Goal: Transaction & Acquisition: Purchase product/service

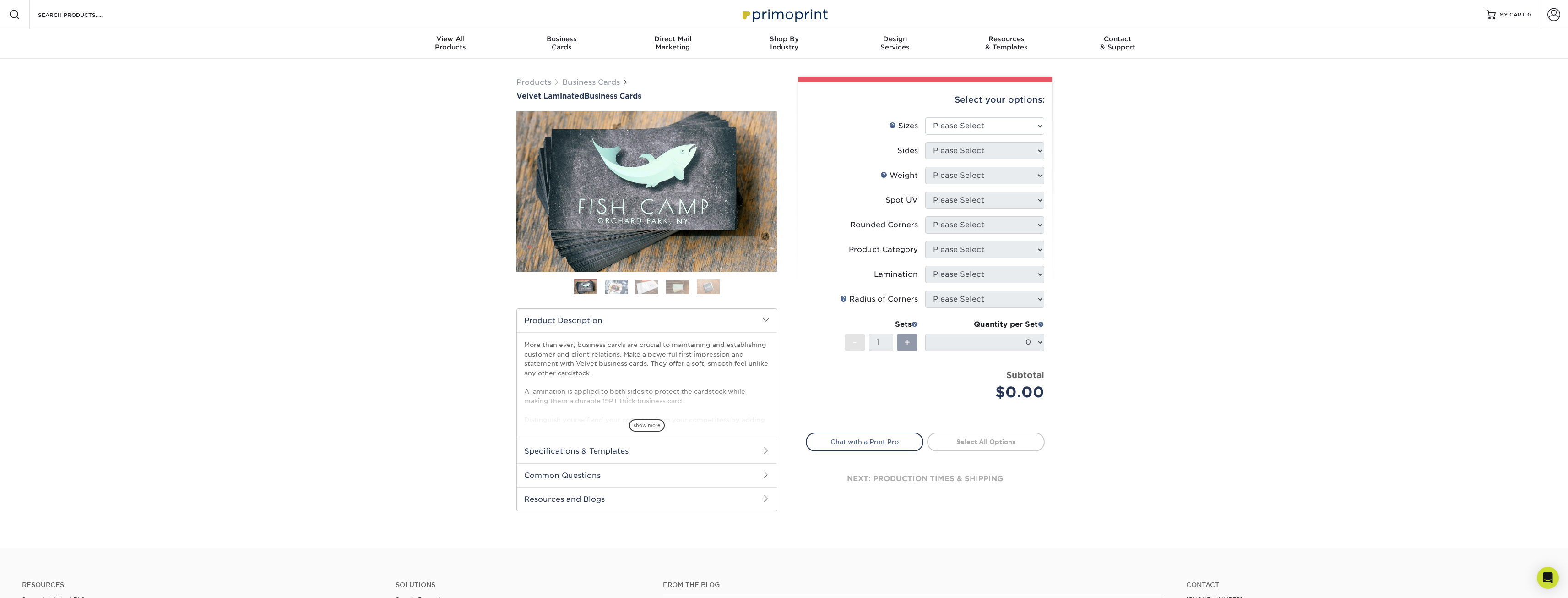
click at [617, 289] on img at bounding box center [616, 286] width 23 height 14
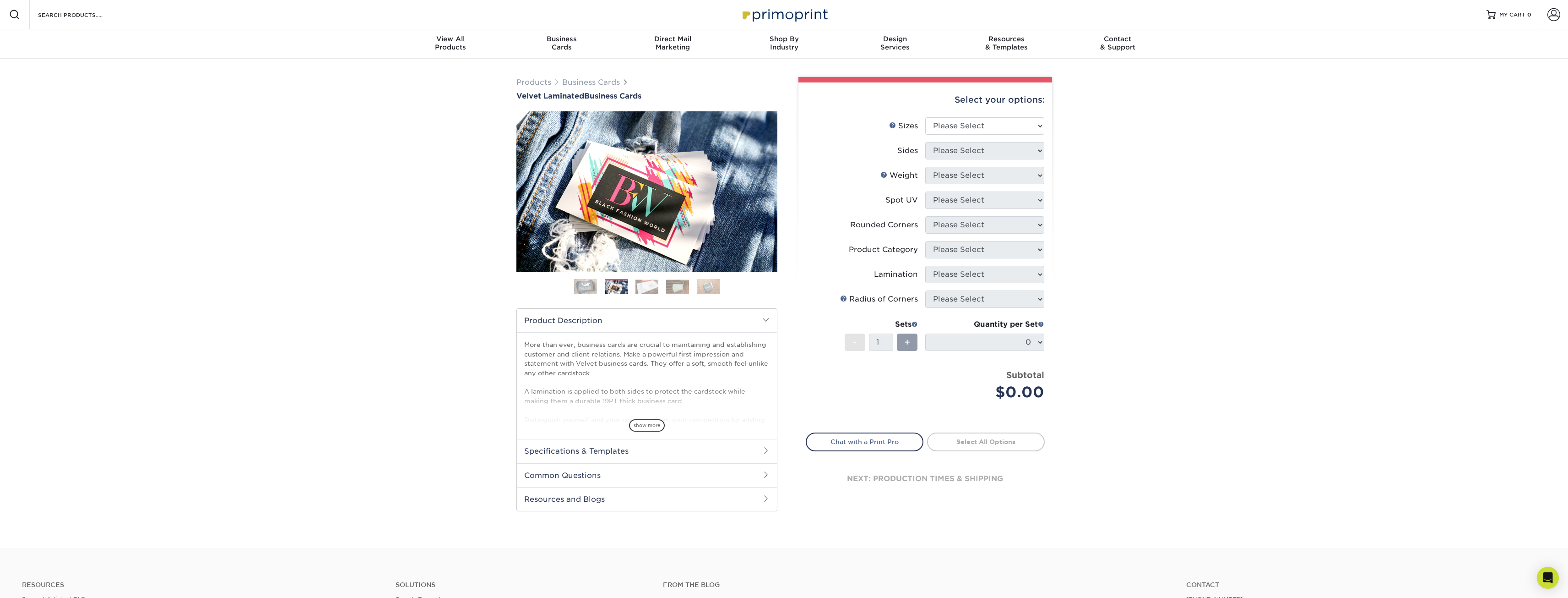
click at [655, 288] on img at bounding box center [646, 286] width 23 height 14
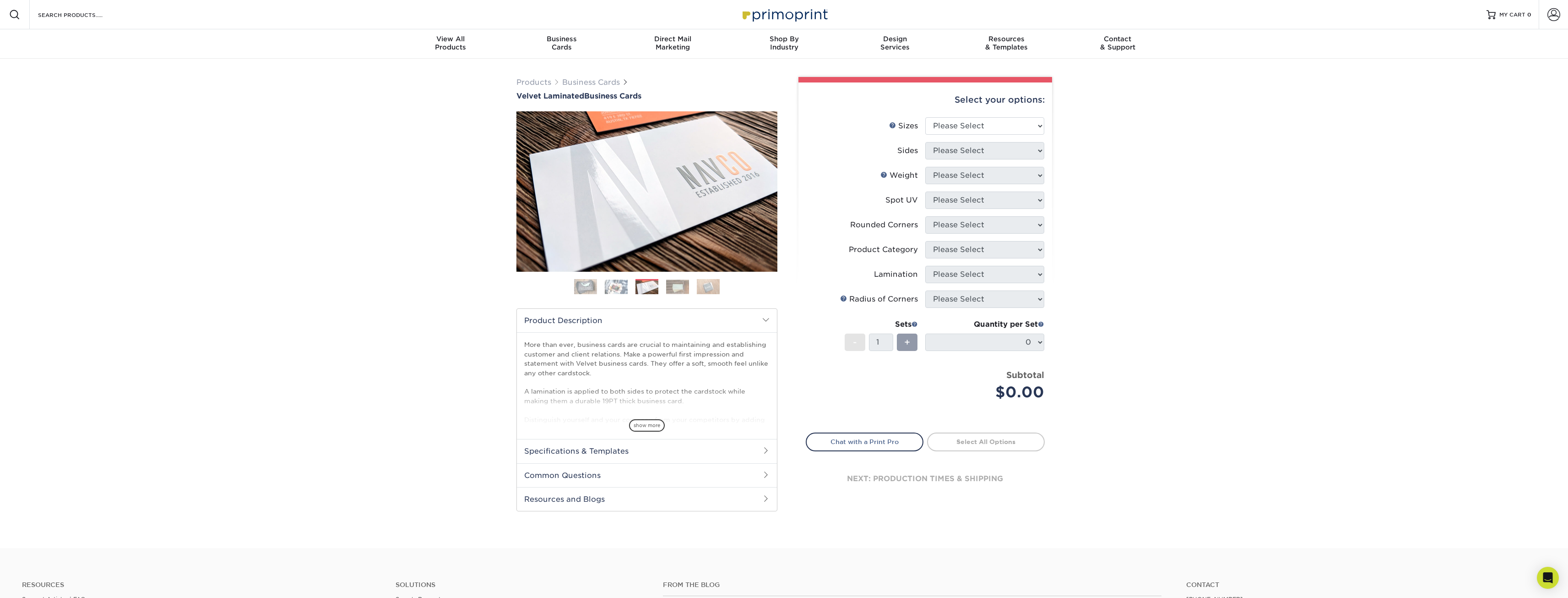
click at [673, 283] on img at bounding box center [678, 286] width 23 height 14
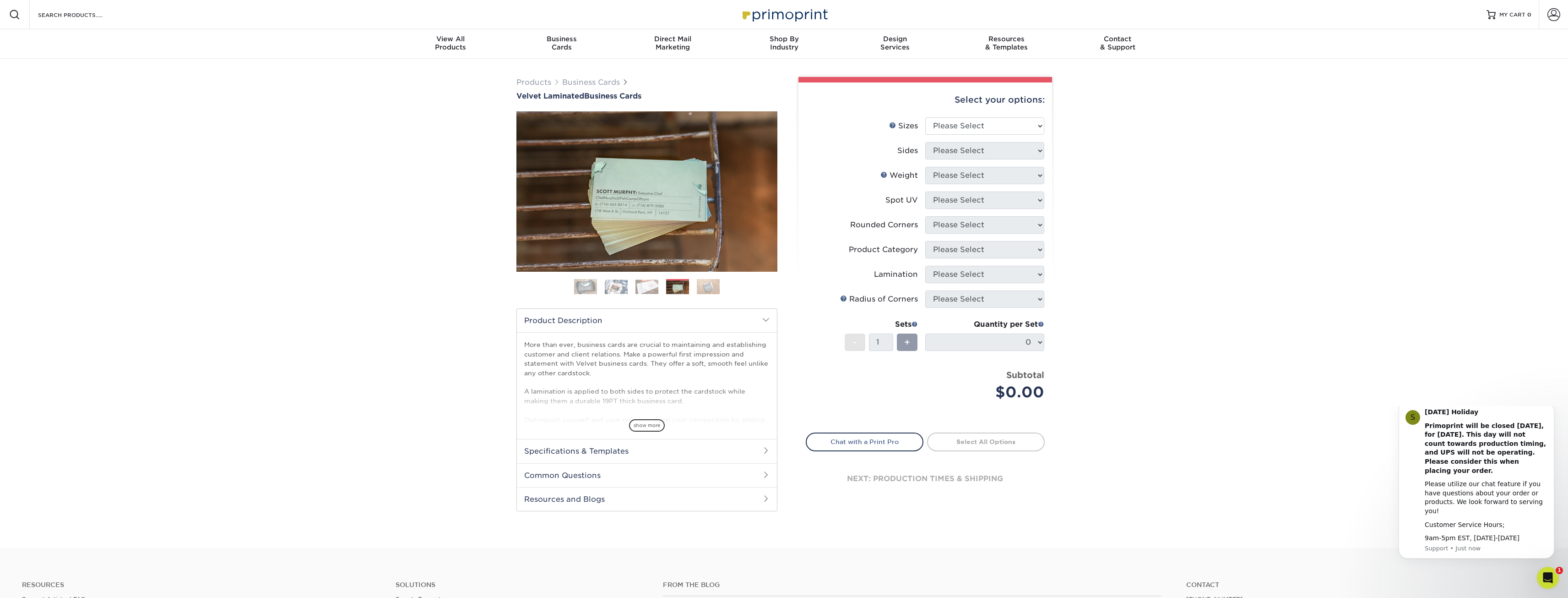
click at [703, 286] on img at bounding box center [708, 286] width 23 height 16
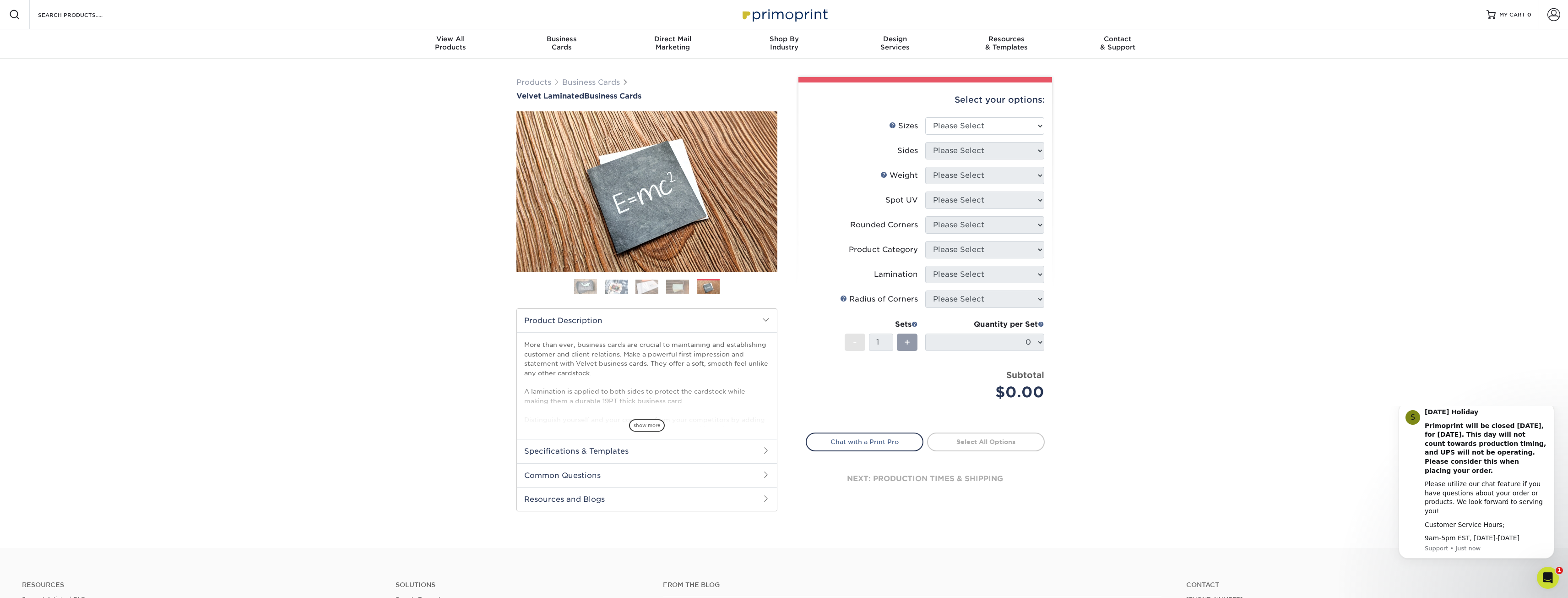
click at [1049, 129] on div "Select your options: Sizes Help Sizes Please Select 1.5" x 3.5" - Mini 1.75" x …" at bounding box center [925, 297] width 254 height 431
click at [574, 278] on div "Previous" at bounding box center [646, 206] width 261 height 189
click at [580, 288] on img at bounding box center [585, 287] width 23 height 23
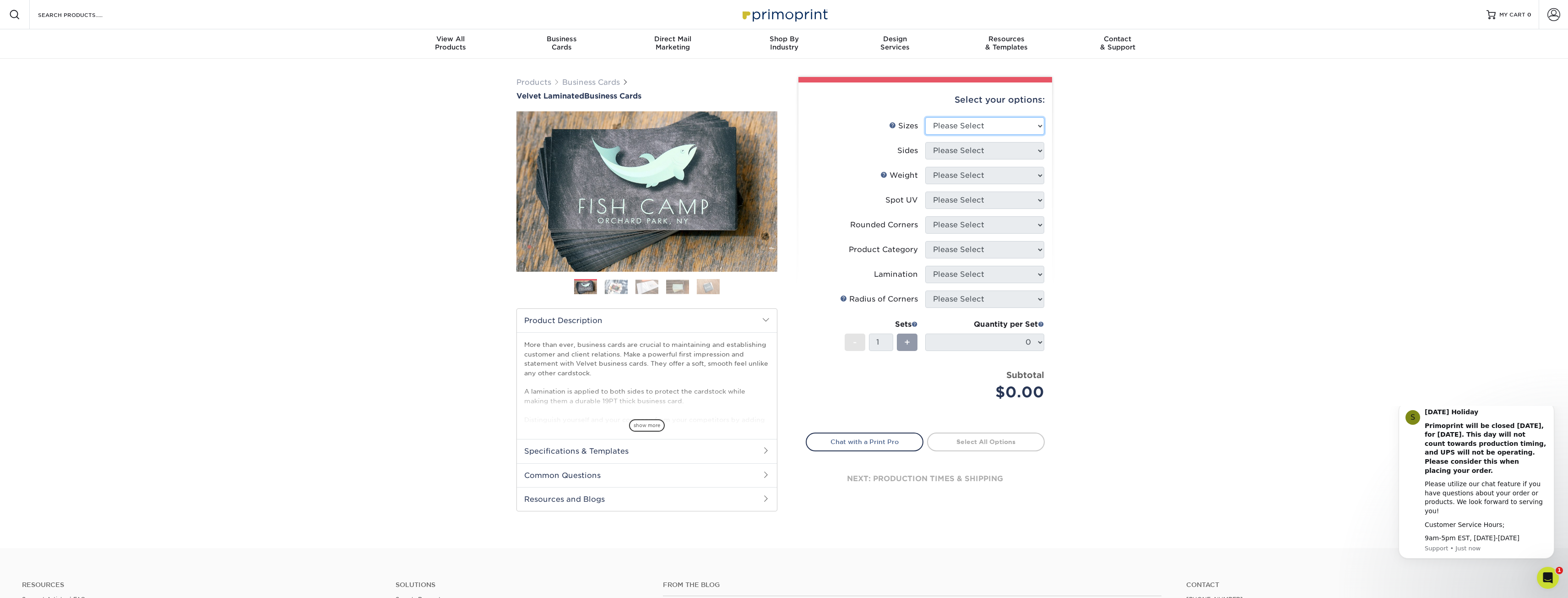
click at [1043, 125] on select "Please Select 1.5" x 3.5" - Mini 1.75" x 3.5" - Mini 2" x 2" - Square 2" x 3" -…" at bounding box center [984, 125] width 119 height 17
select select "2.00x3.50"
click at [925, 117] on select "Please Select 1.5" x 3.5" - Mini 1.75" x 3.5" - Mini 2" x 2" - Square 2" x 3" -…" at bounding box center [984, 125] width 119 height 17
click at [1041, 145] on select "Please Select Print Both Sides Print Front Only" at bounding box center [984, 150] width 119 height 17
select select "13abbda7-1d64-4f25-8bb2-c179b224825d"
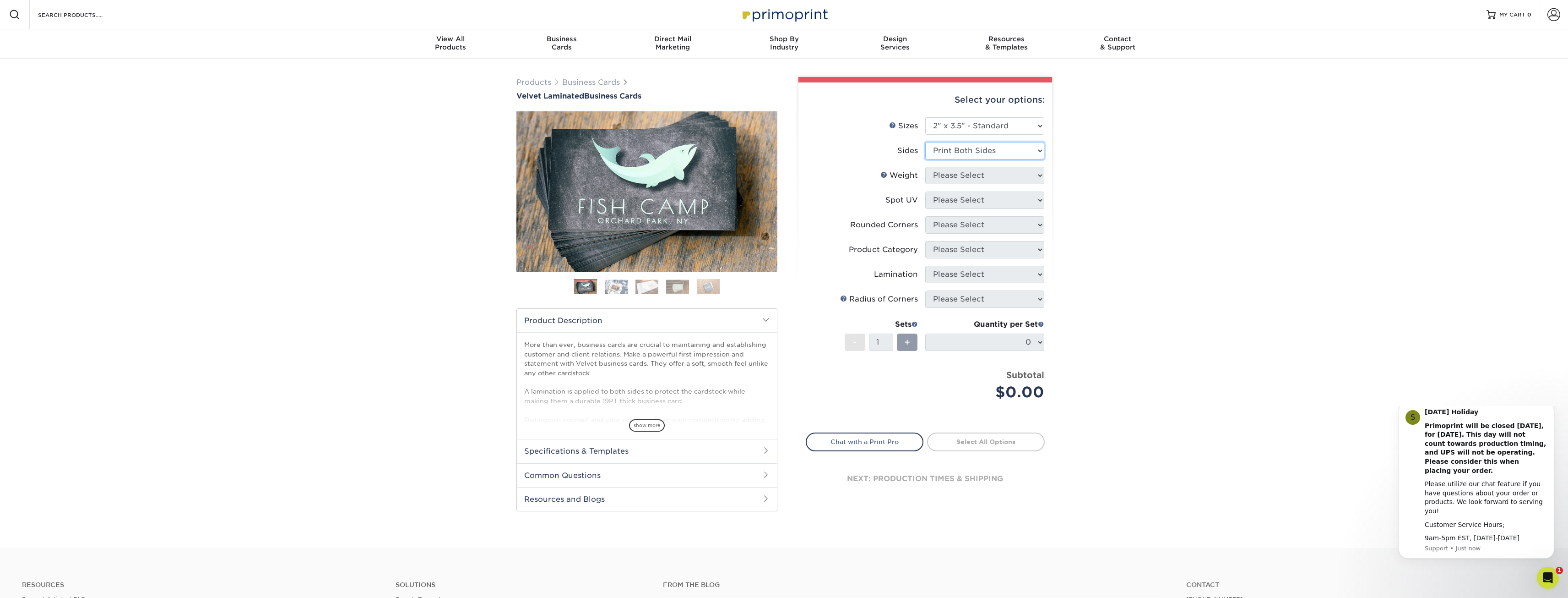
click at [925, 142] on select "Please Select Print Both Sides Print Front Only" at bounding box center [984, 150] width 119 height 17
click at [1038, 175] on select "Please Select 16PT" at bounding box center [984, 175] width 119 height 17
select select "16PT"
click at [925, 167] on select "Please Select 16PT" at bounding box center [984, 175] width 119 height 17
click at [1041, 198] on select "Please Select No Spot UV Front and Back (Both Sides) Front Only Back Only" at bounding box center [984, 200] width 119 height 17
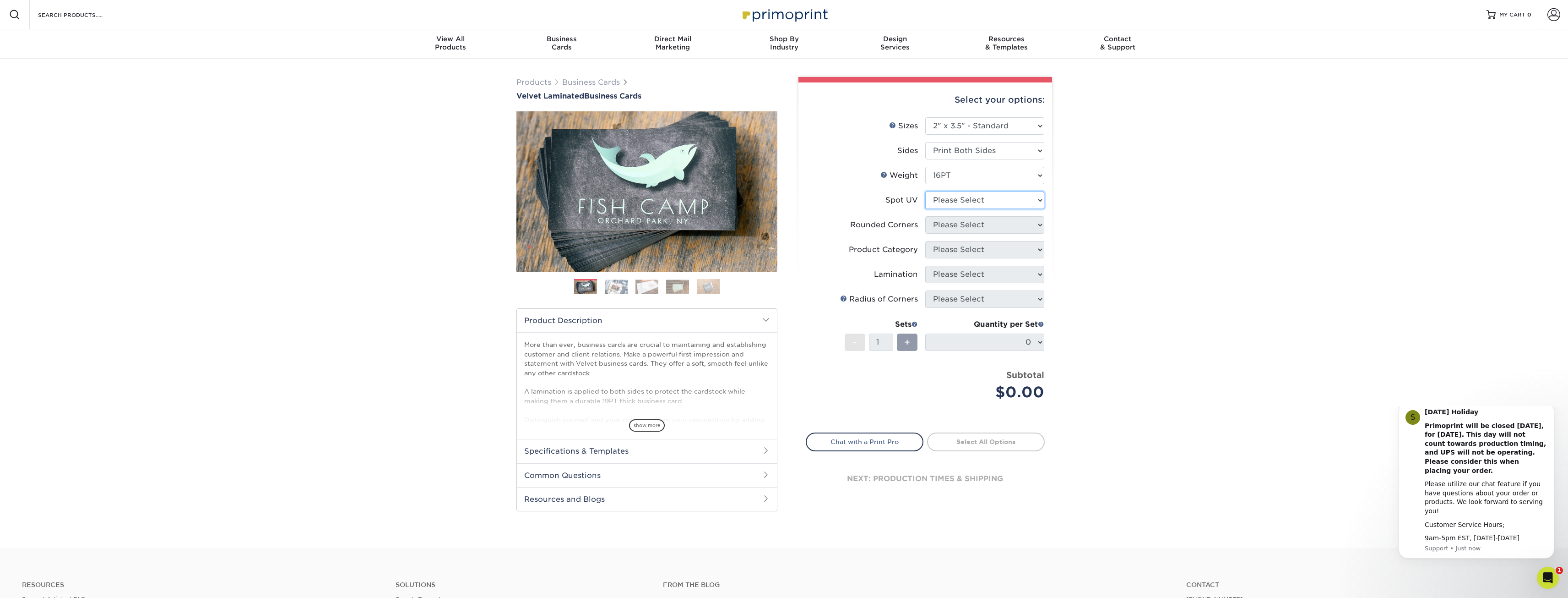
select select "0"
click at [925, 191] on select "Please Select No Spot UV Front and Back (Both Sides) Front Only Back Only" at bounding box center [984, 200] width 119 height 17
click at [1042, 222] on select "Please Select Yes - Round 2 Corners Yes - Round 4 Corners No" at bounding box center [984, 225] width 119 height 17
select select "76a3b848-63b4-4449-aad1-d9e81d5a60f5"
click at [925, 217] on select "Please Select Yes - Round 2 Corners Yes - Round 4 Corners No" at bounding box center [984, 225] width 119 height 17
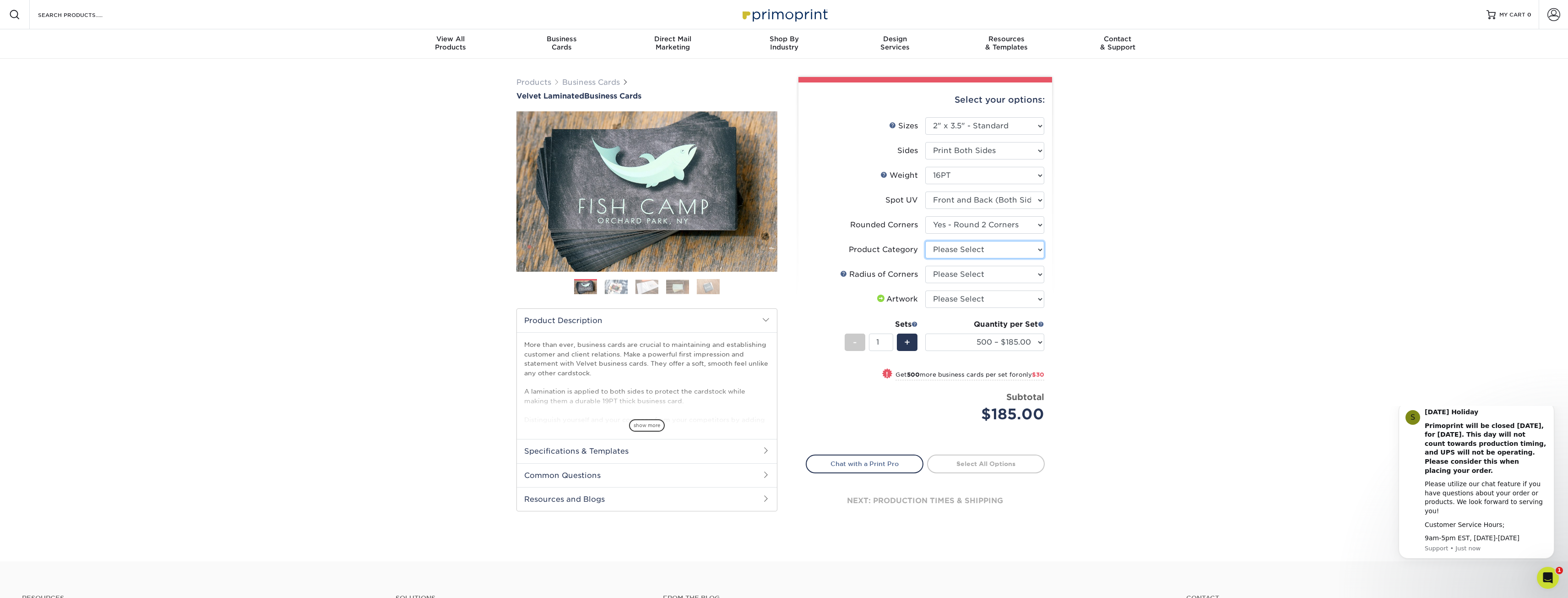
click at [1040, 251] on select "Please Select Business Cards" at bounding box center [984, 249] width 119 height 17
select select "3b5148f1-0588-4f88-a218-97bcfdce65c1"
click at [925, 241] on select "Please Select Business Cards" at bounding box center [984, 249] width 119 height 17
click at [1039, 276] on select "Please Select Rounded 1/8" Rounded 1/4"" at bounding box center [984, 274] width 119 height 17
select select "479fbfe7-6a0c-4895-8c9a-81739b7486c9"
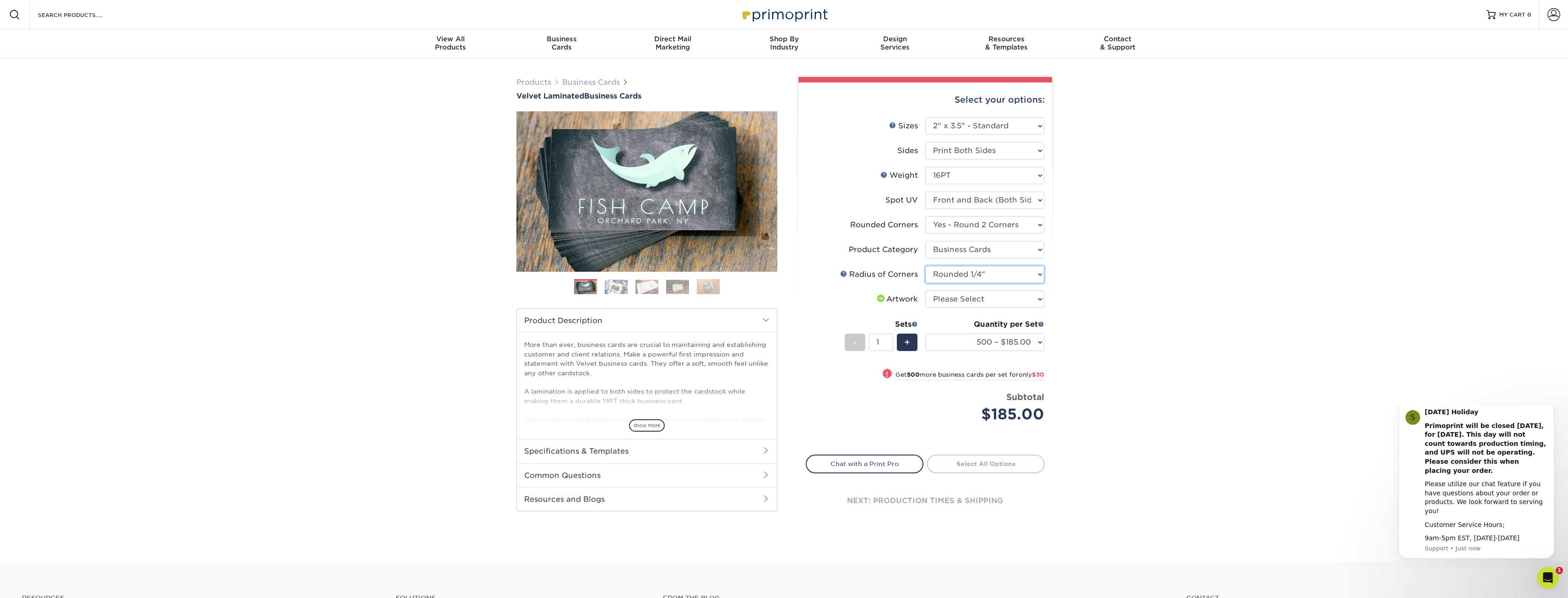
click at [925, 266] on select "Please Select Rounded 1/8" Rounded 1/4"" at bounding box center [984, 274] width 119 height 17
click at [1040, 301] on select "Please Select I will upload files I need a design - $100" at bounding box center [984, 299] width 119 height 17
select select "upload"
click at [925, 290] on select "Please Select I will upload files I need a design - $100" at bounding box center [984, 299] width 119 height 17
click at [1041, 343] on select "500 – $185.00 1000 – $215.00 2500 – $518.00 5000 – $869.00 10000 – $1557.00" at bounding box center [984, 342] width 119 height 17
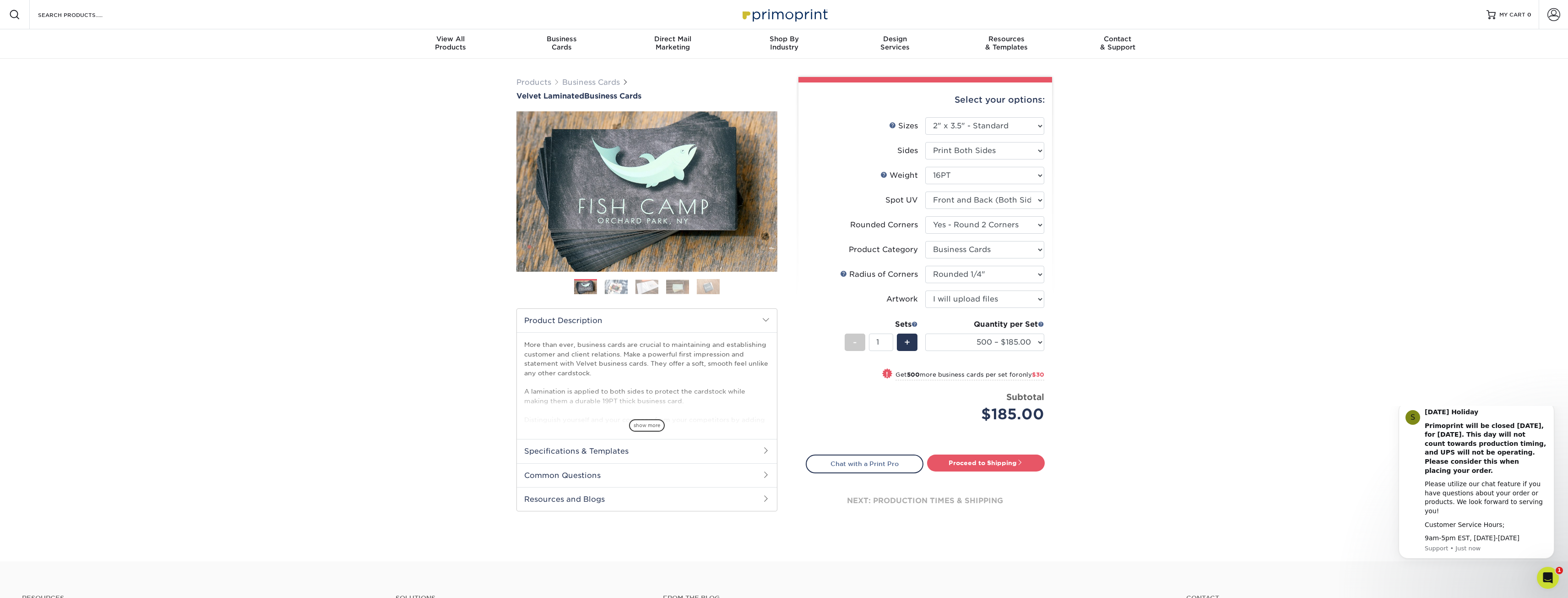
click at [1128, 330] on div "Products Business Cards Velvet Laminated Business Cards Previous Next" at bounding box center [784, 310] width 1568 height 503
